Goal: Transaction & Acquisition: Purchase product/service

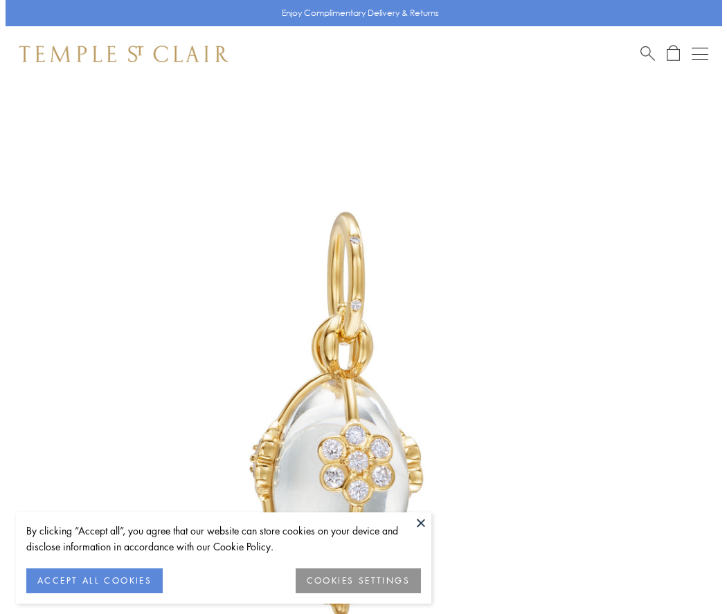
scroll to position [37, 0]
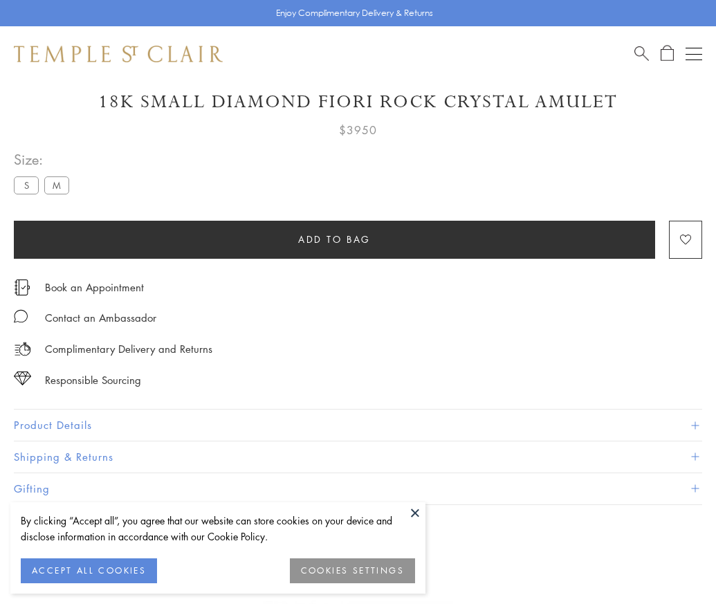
click at [334, 239] on span "Add to bag" at bounding box center [334, 239] width 73 height 15
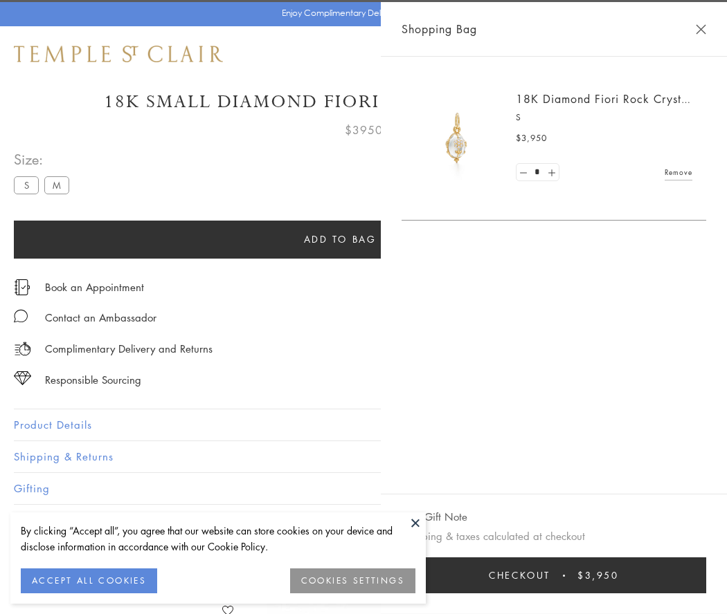
click at [693, 576] on button "Checkout $3,950" at bounding box center [553, 576] width 304 height 36
